Goal: Task Accomplishment & Management: Manage account settings

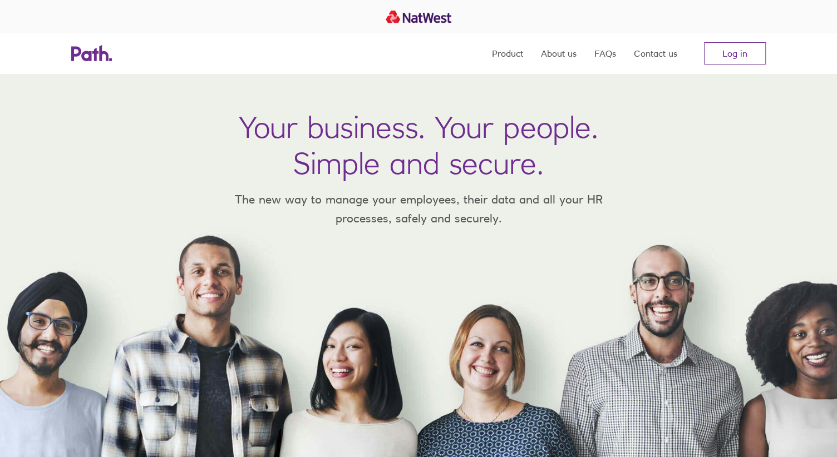
click at [756, 65] on nav "Product About us FAQs Contact us Log in" at bounding box center [629, 53] width 274 height 40
click at [756, 63] on link "Log in" at bounding box center [735, 53] width 62 height 22
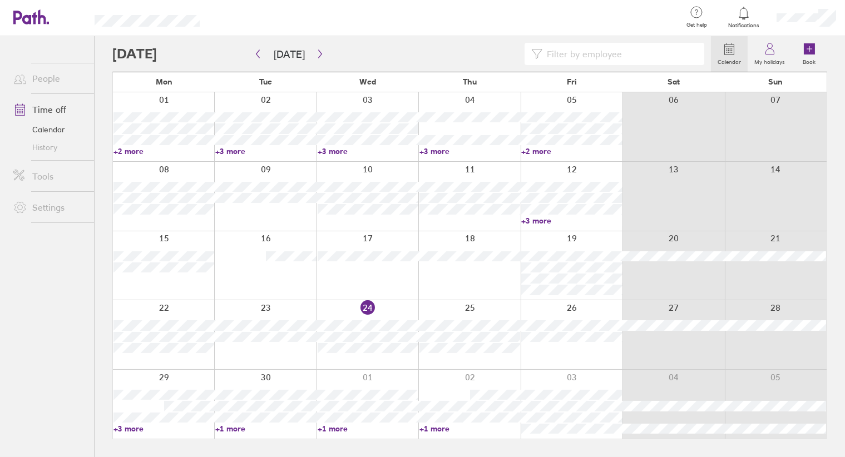
drag, startPoint x: 816, startPoint y: 55, endPoint x: 629, endPoint y: 274, distance: 288.1
click at [816, 56] on label "Book" at bounding box center [810, 61] width 26 height 10
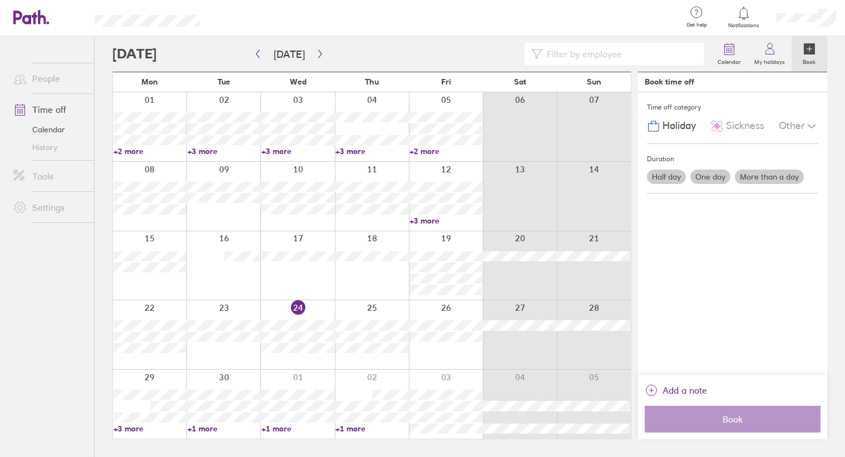
click at [702, 178] on label "One day" at bounding box center [711, 177] width 40 height 14
click at [0, 0] on input "One day" at bounding box center [0, 0] width 0 height 0
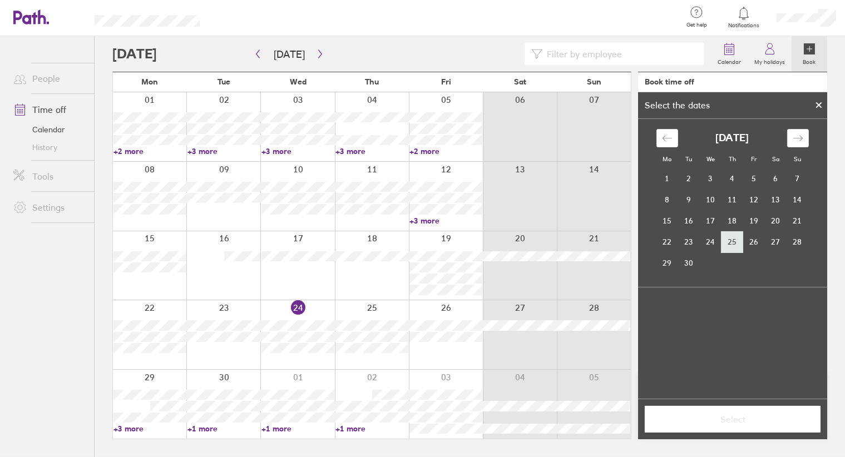
click at [734, 246] on td "25" at bounding box center [733, 241] width 22 height 21
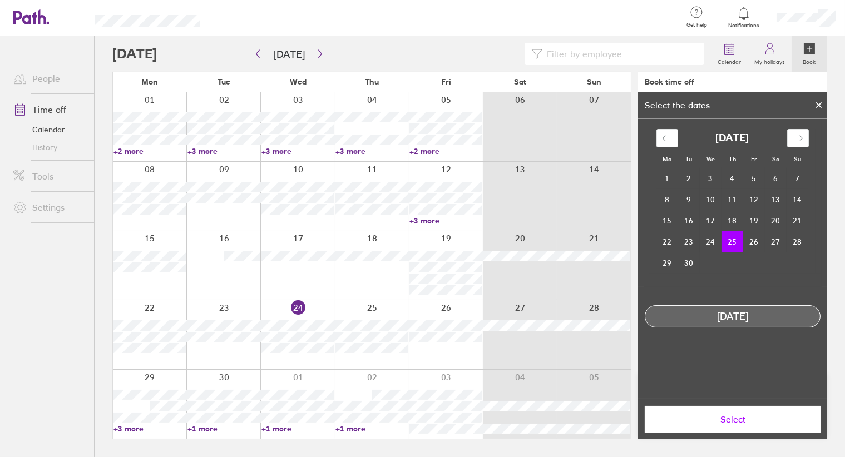
click at [731, 421] on span "Select" at bounding box center [733, 420] width 160 height 10
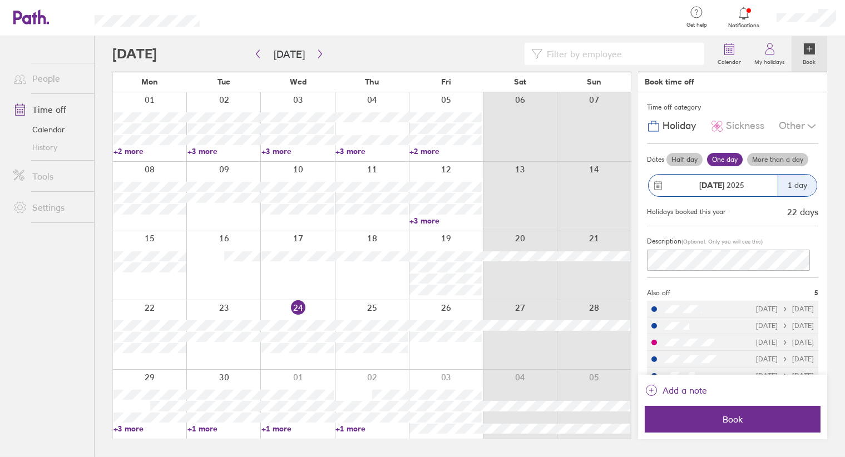
scroll to position [16, 0]
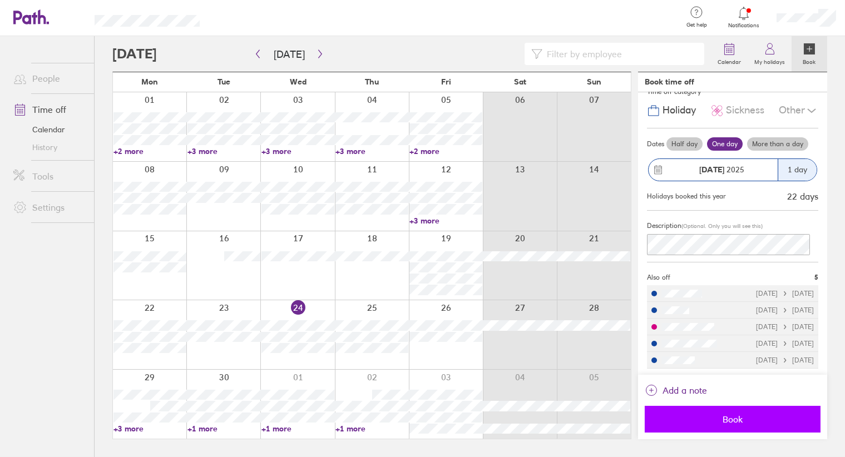
click at [696, 416] on span "Book" at bounding box center [733, 420] width 160 height 10
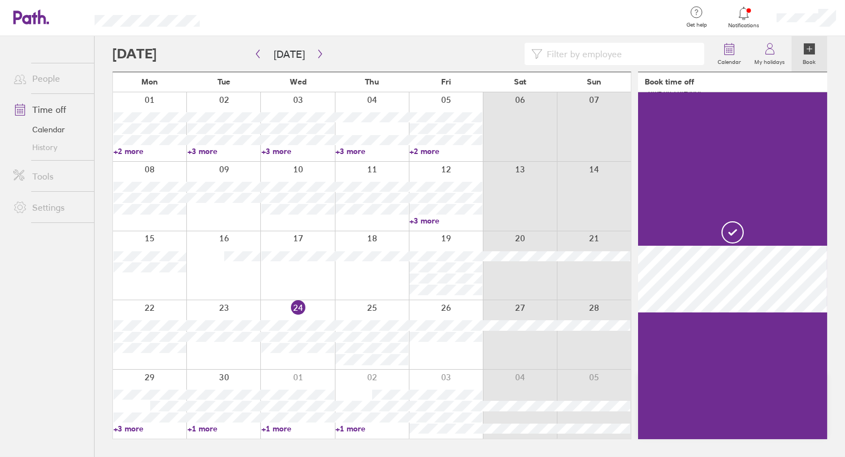
scroll to position [0, 0]
